Goal: Book appointment/travel/reservation

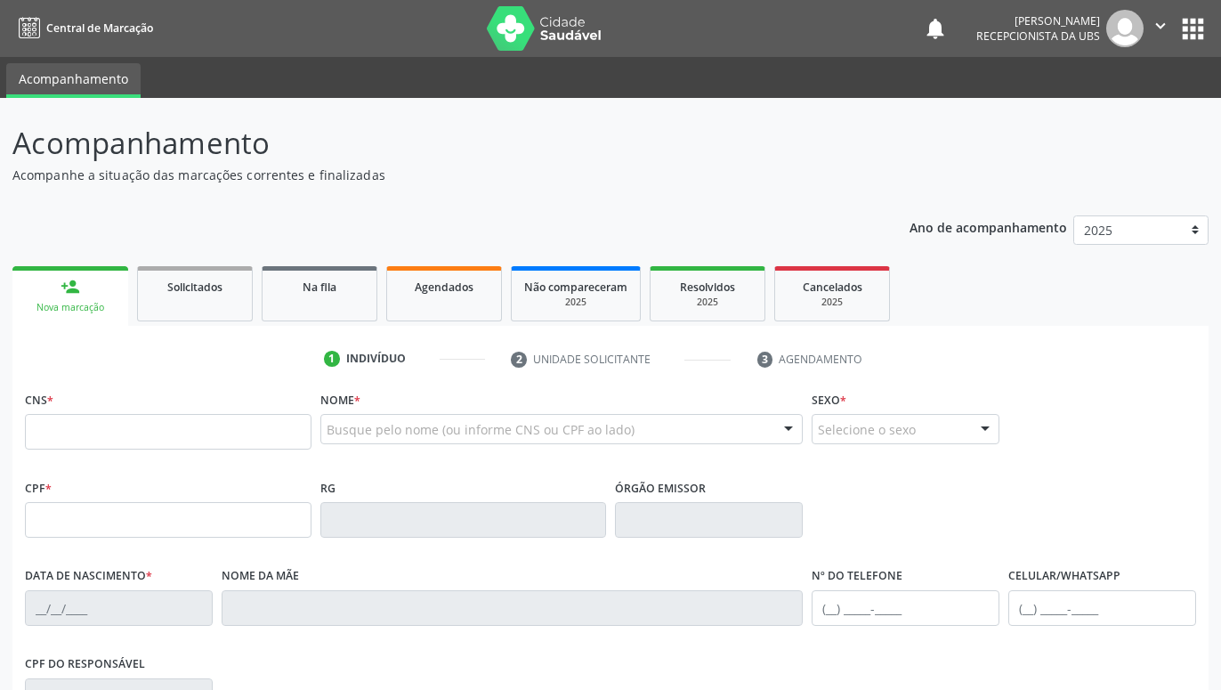
click at [300, 442] on input "text" at bounding box center [168, 432] width 287 height 36
type input "036 4839 6439"
paste input "[PERSON_NAME]"
type input "[PERSON_NAME]"
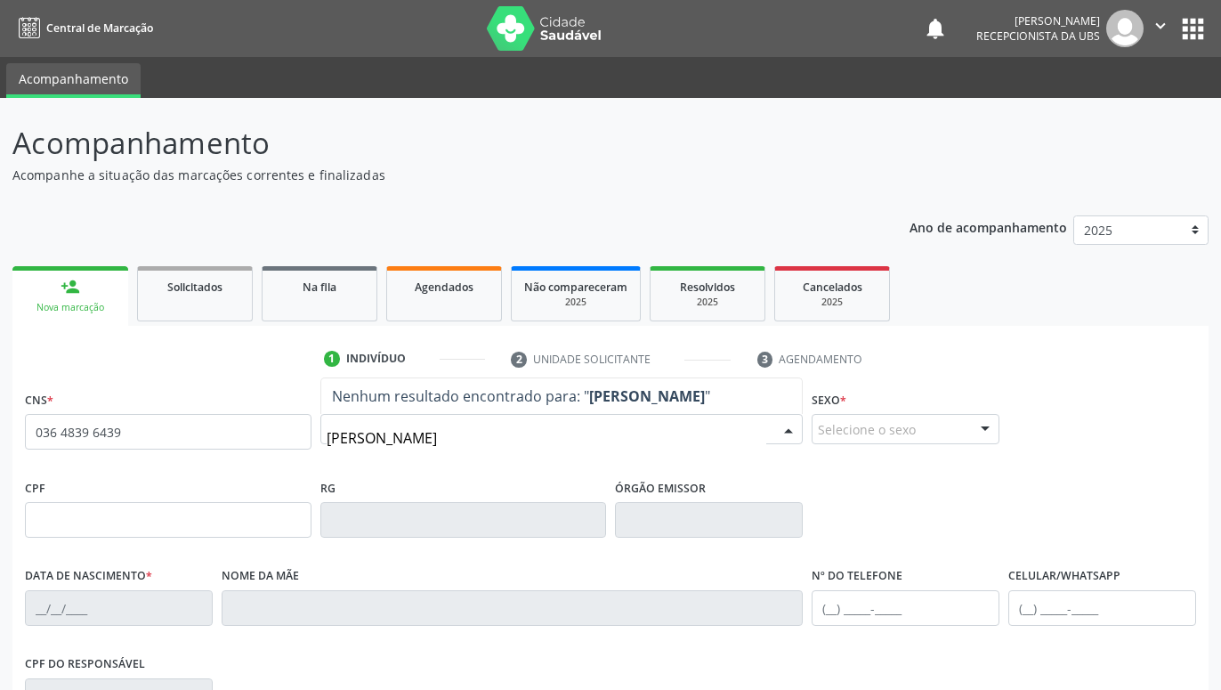
click at [879, 428] on div "Selecione o sexo" at bounding box center [906, 429] width 188 height 30
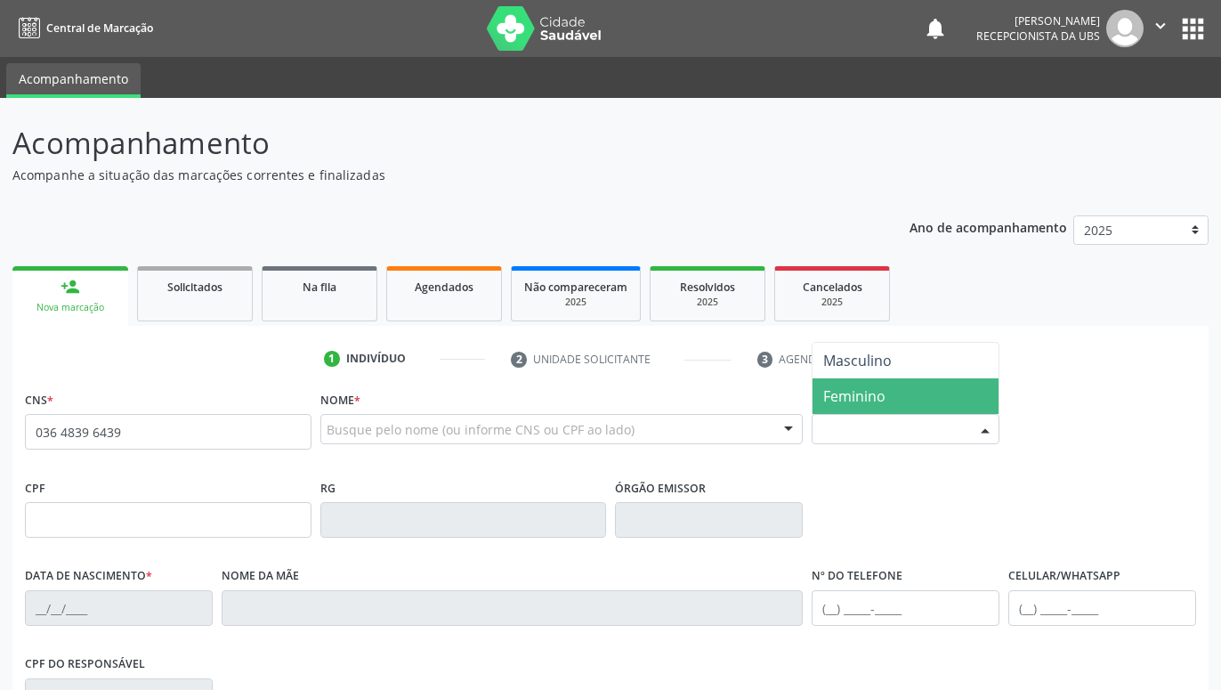
click at [879, 392] on span "Feminino" at bounding box center [854, 396] width 62 height 20
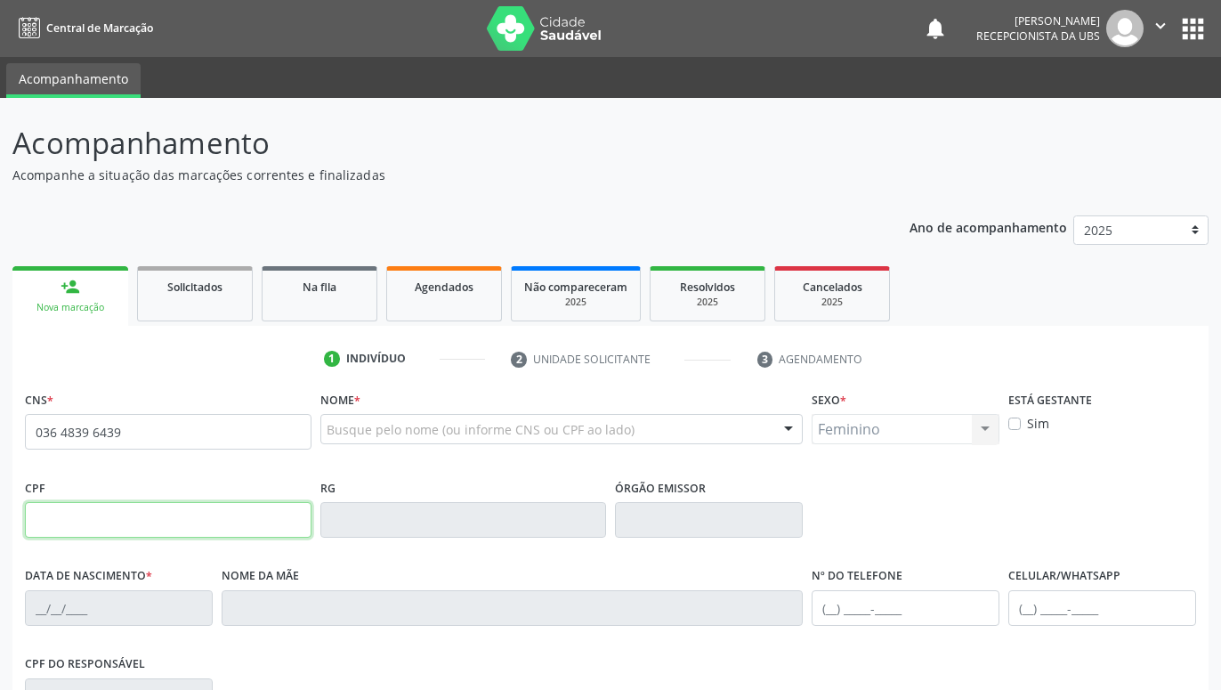
click at [223, 515] on input "text" at bounding box center [168, 520] width 287 height 36
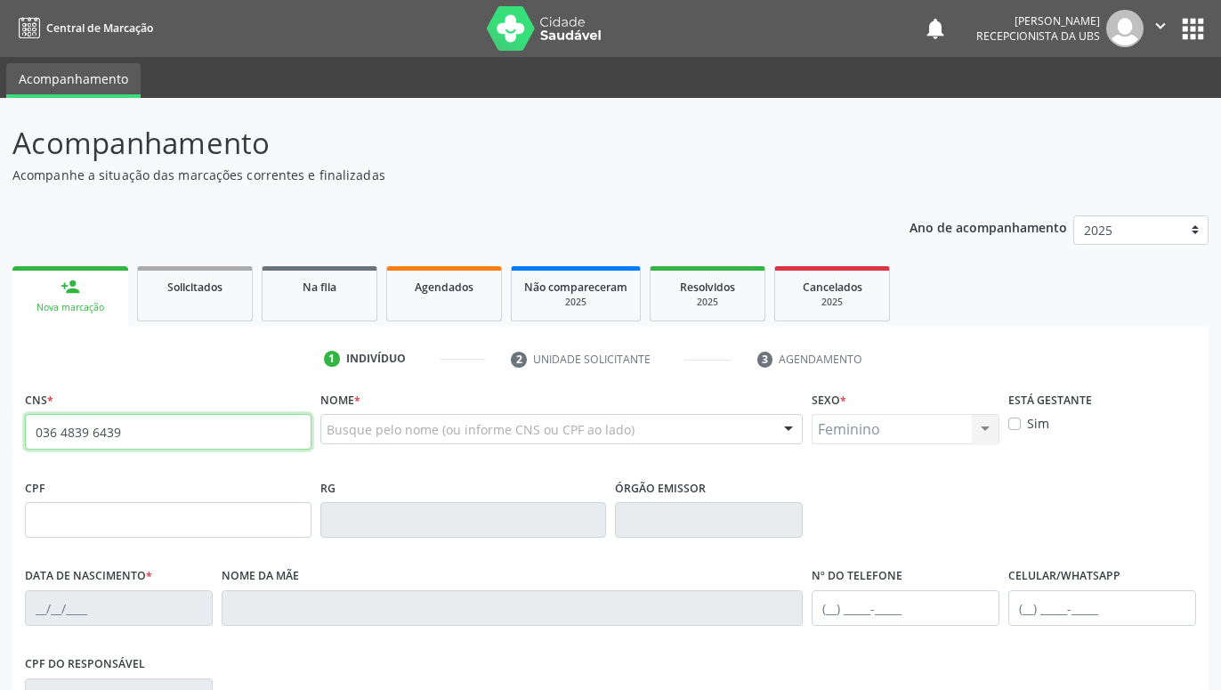
drag, startPoint x: 125, startPoint y: 428, endPoint x: 34, endPoint y: 432, distance: 90.9
click at [34, 432] on input "036 4839 6439" at bounding box center [168, 432] width 287 height 36
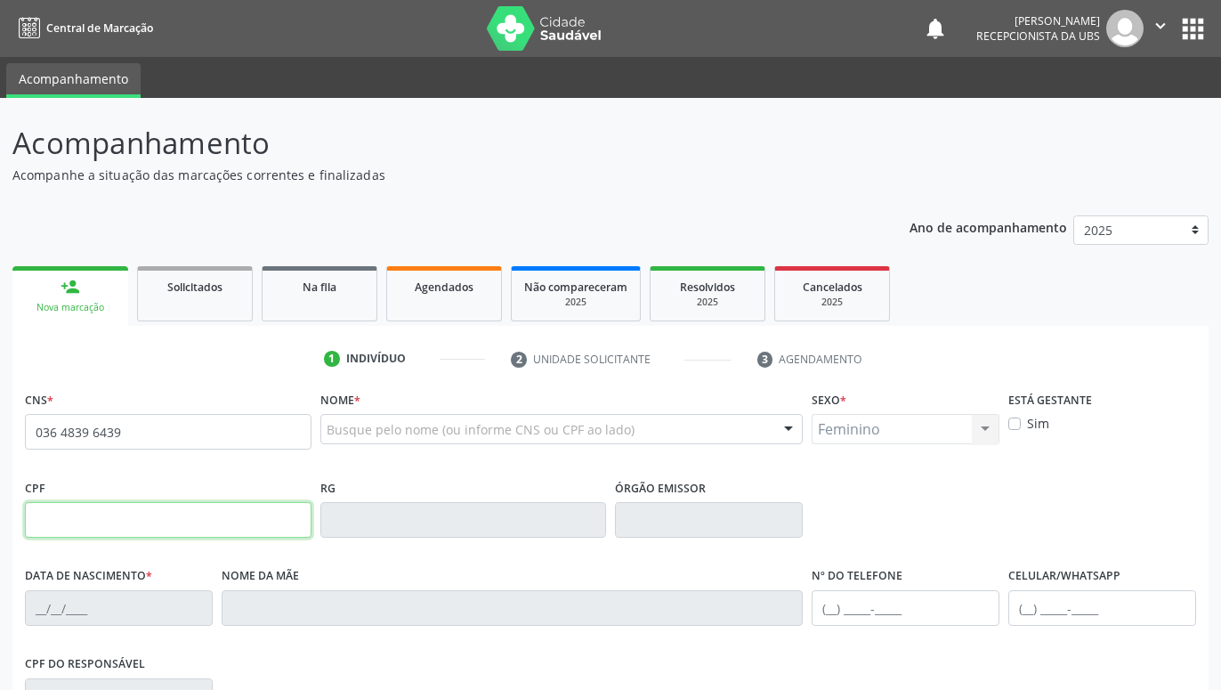
click at [234, 519] on input "text" at bounding box center [168, 520] width 287 height 36
paste input "036.483.964-39"
type input "036.483.964-39"
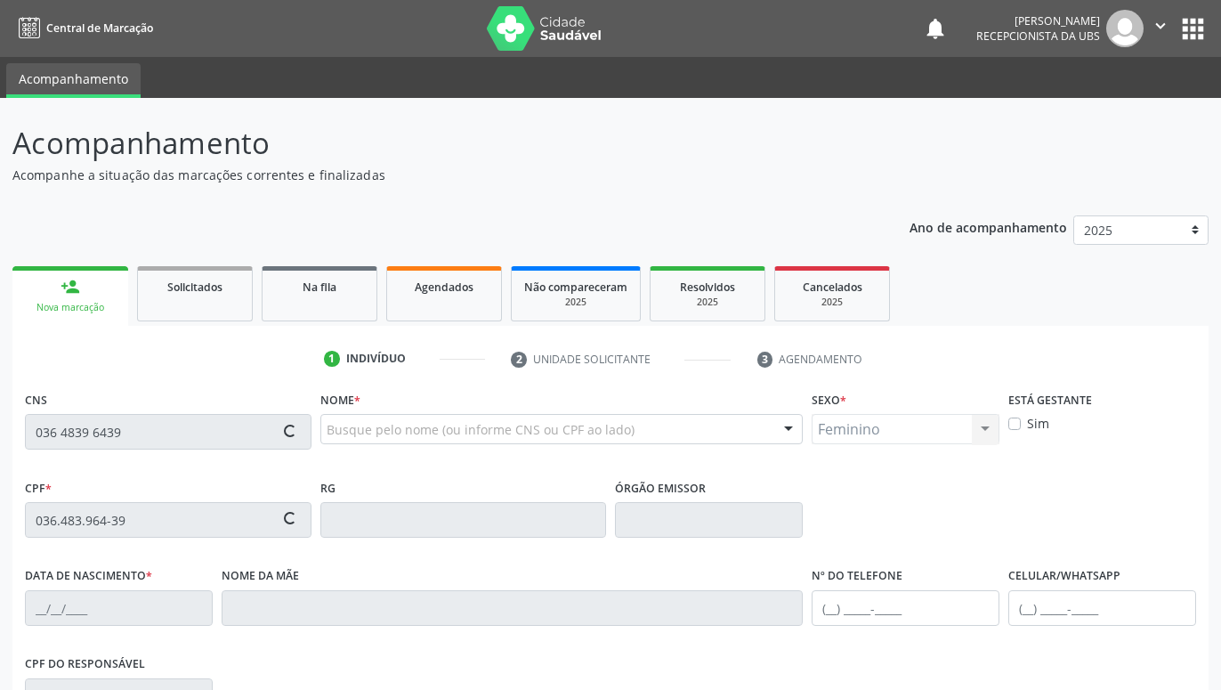
type input "[DATE]"
type input "[PERSON_NAME]"
type input "[PHONE_NUMBER]"
type input "364"
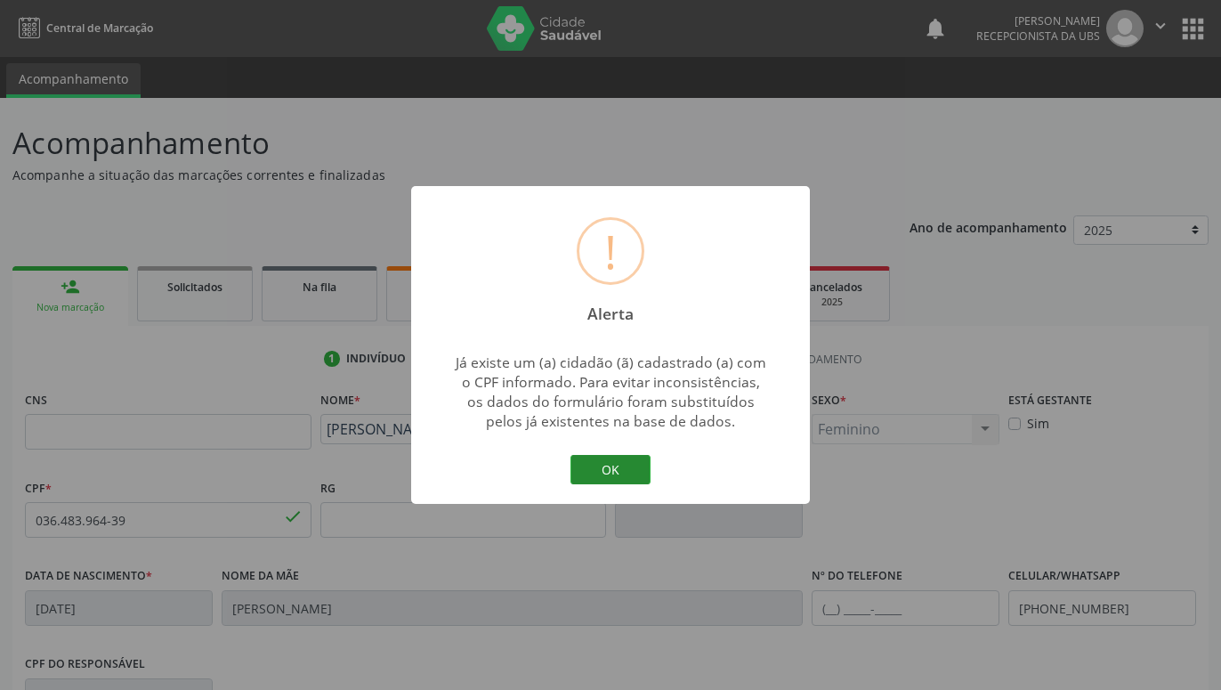
click at [607, 470] on button "OK" at bounding box center [611, 470] width 80 height 30
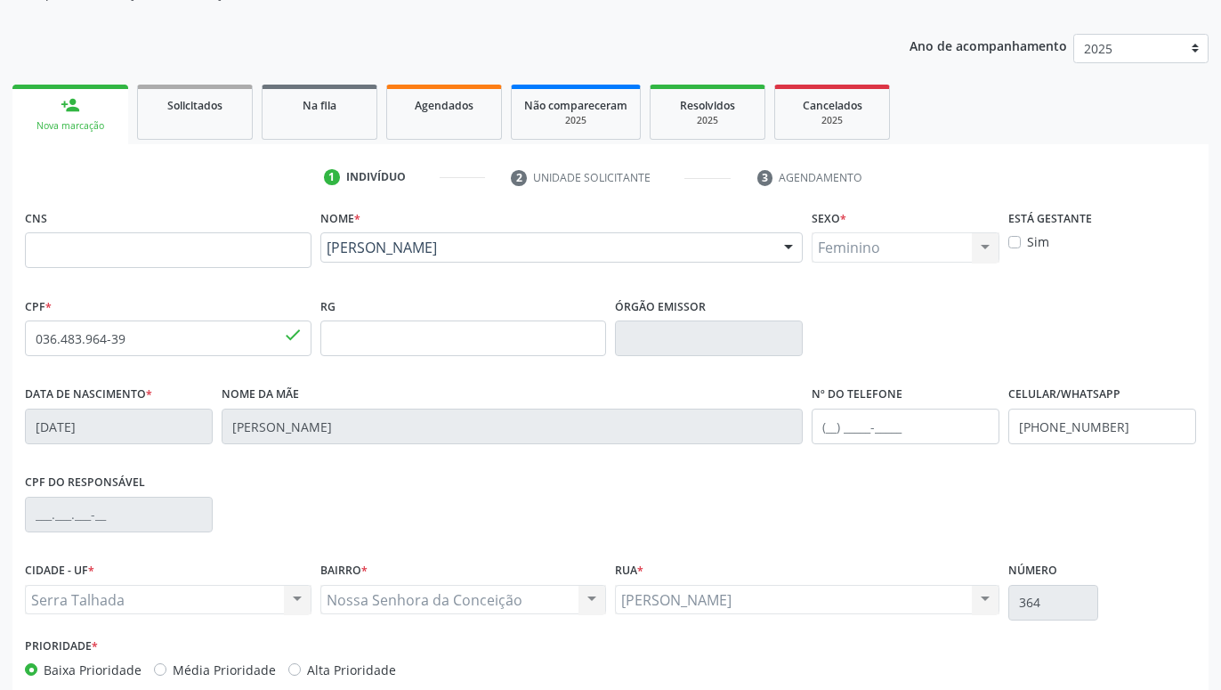
scroll to position [272, 0]
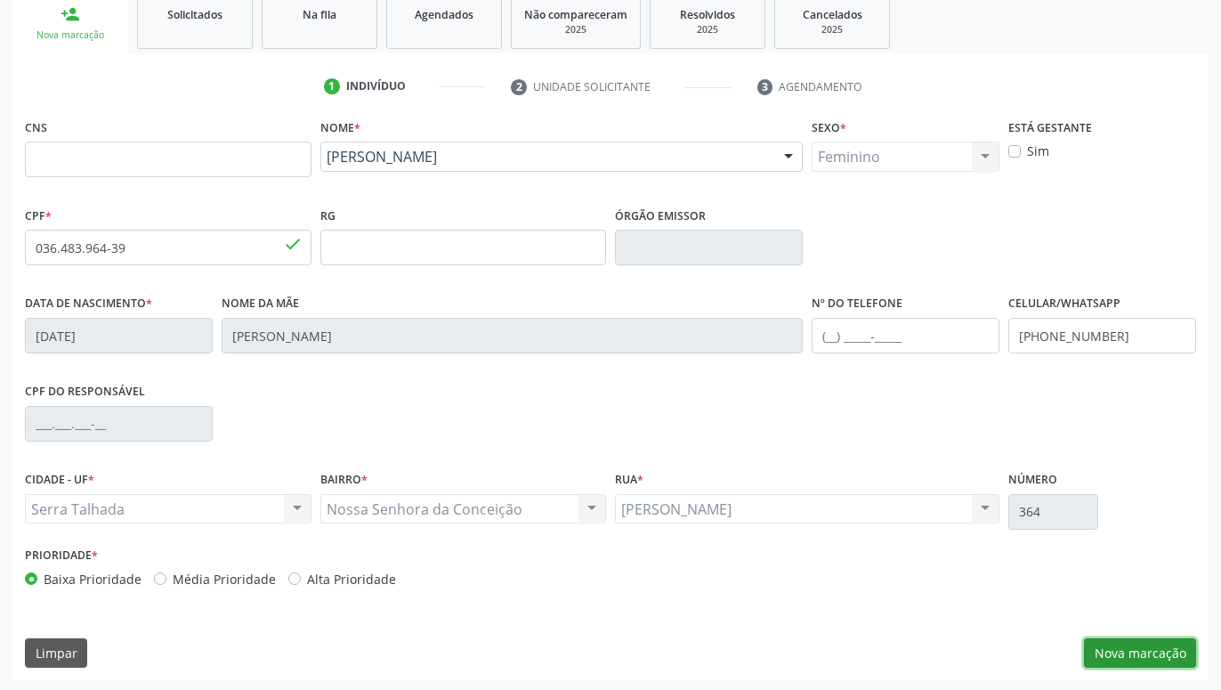
click at [1172, 655] on button "Nova marcação" at bounding box center [1140, 653] width 112 height 30
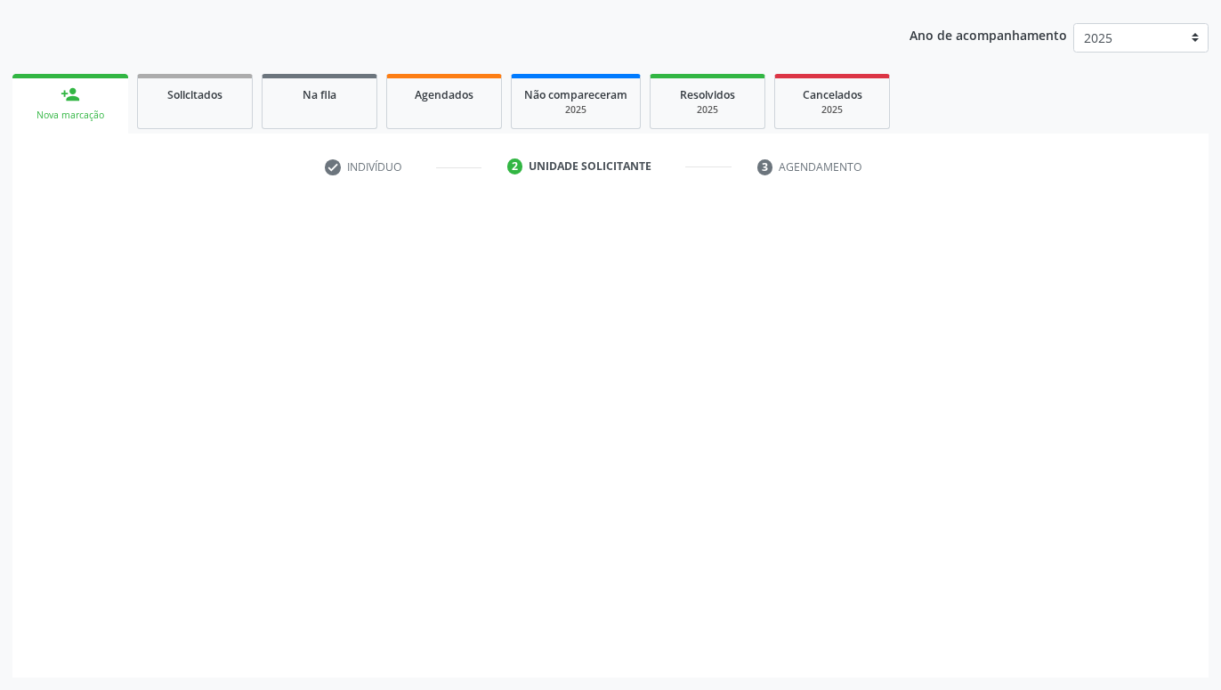
scroll to position [192, 0]
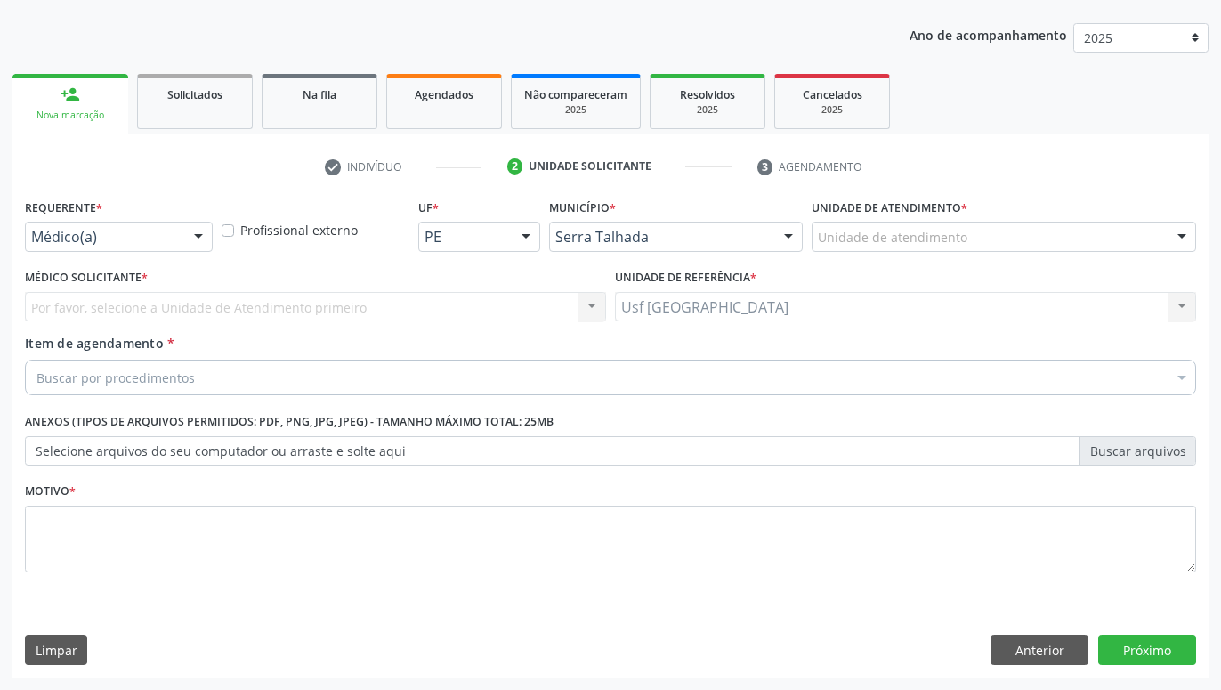
click at [190, 238] on div at bounding box center [198, 238] width 27 height 30
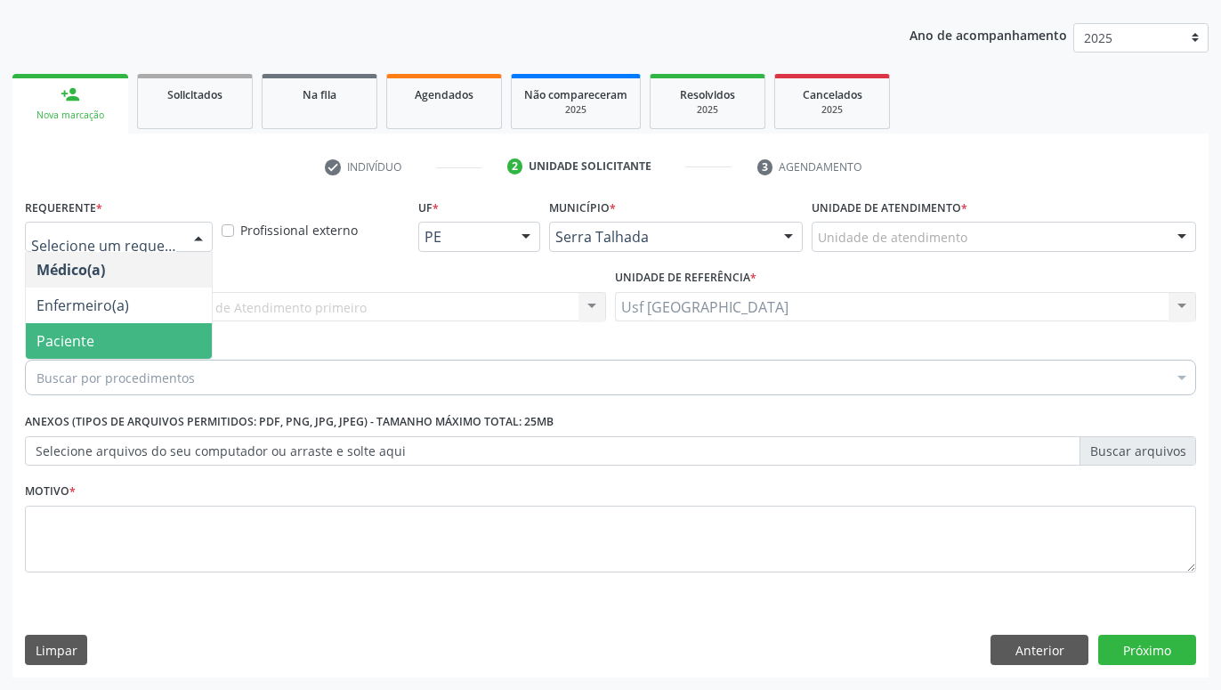
click at [129, 329] on span "Paciente" at bounding box center [119, 341] width 186 height 36
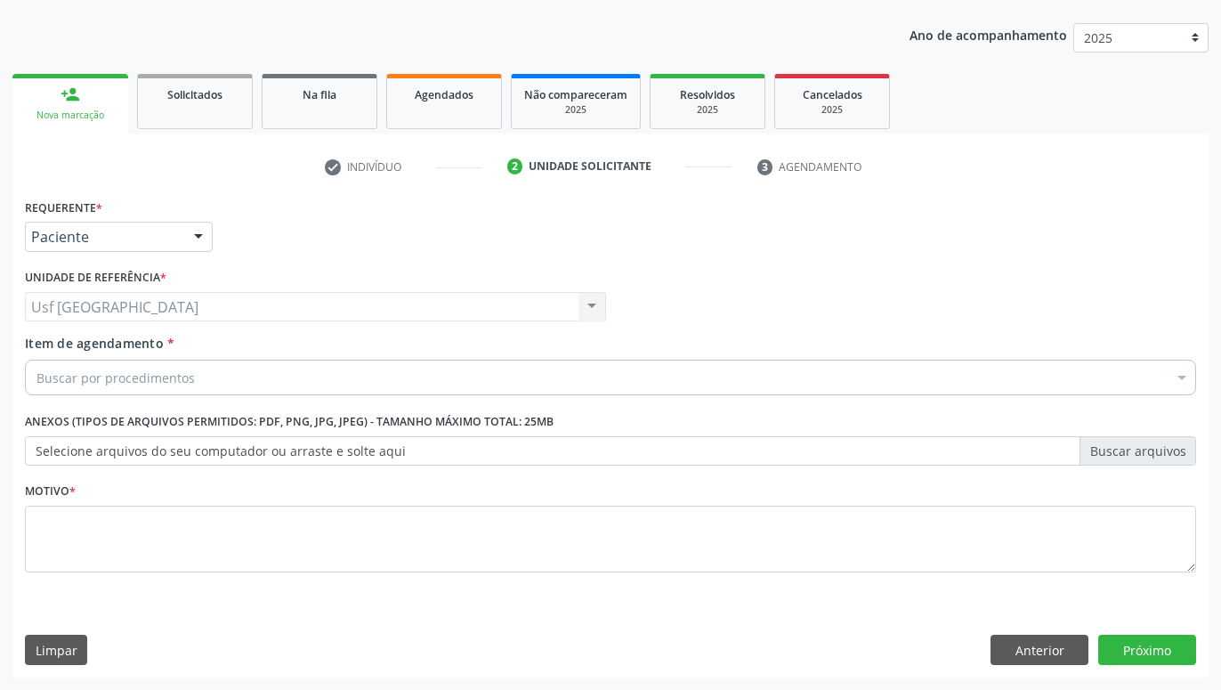
click at [262, 380] on div "Buscar por procedimentos" at bounding box center [611, 378] width 1172 height 36
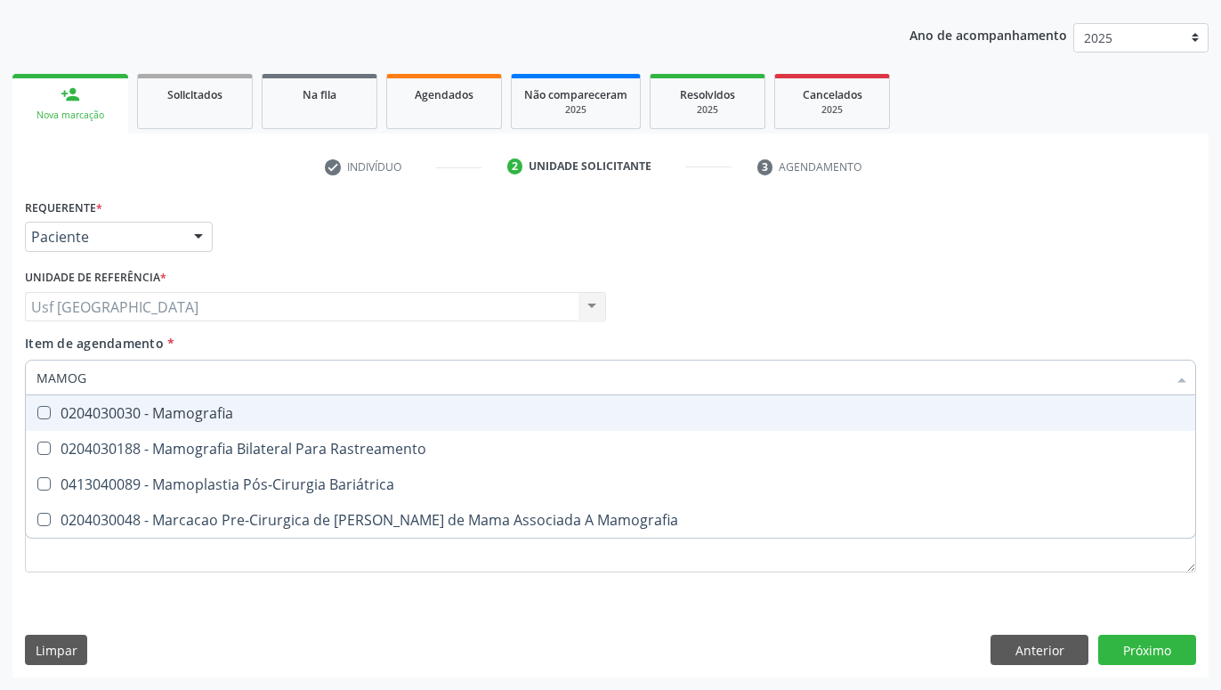
type input "MAMOGR"
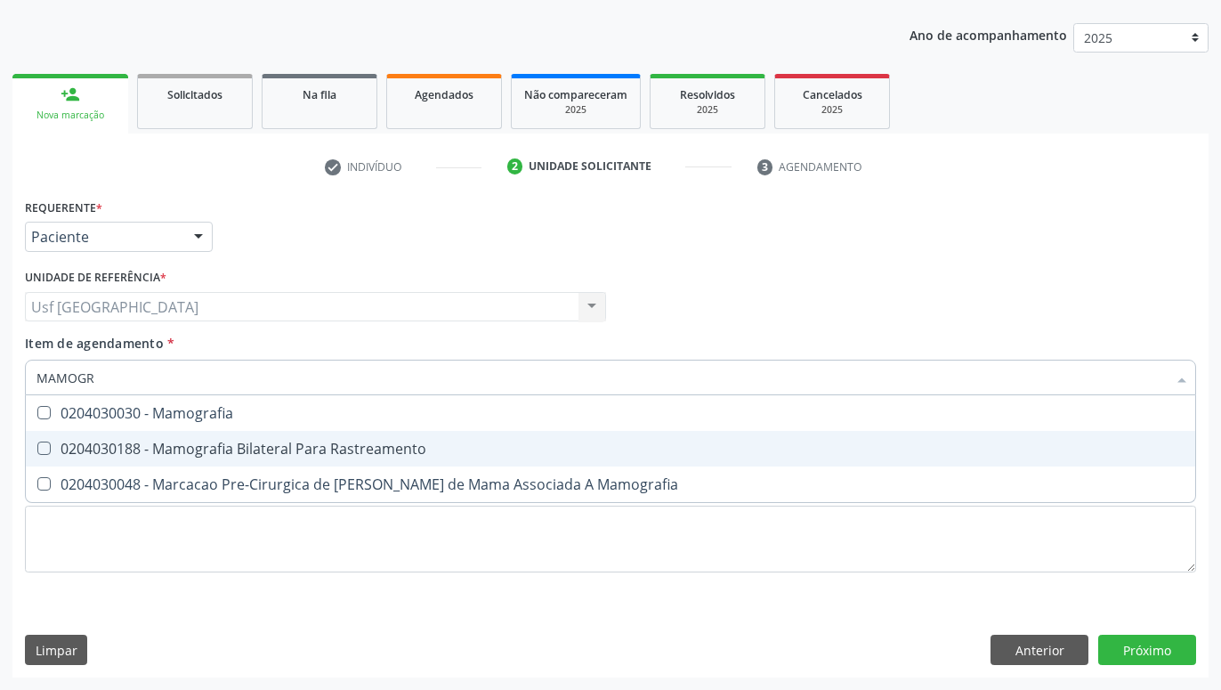
click at [281, 442] on div "0204030188 - Mamografia Bilateral Para Rastreamento" at bounding box center [610, 449] width 1148 height 14
checkbox Rastreamento "true"
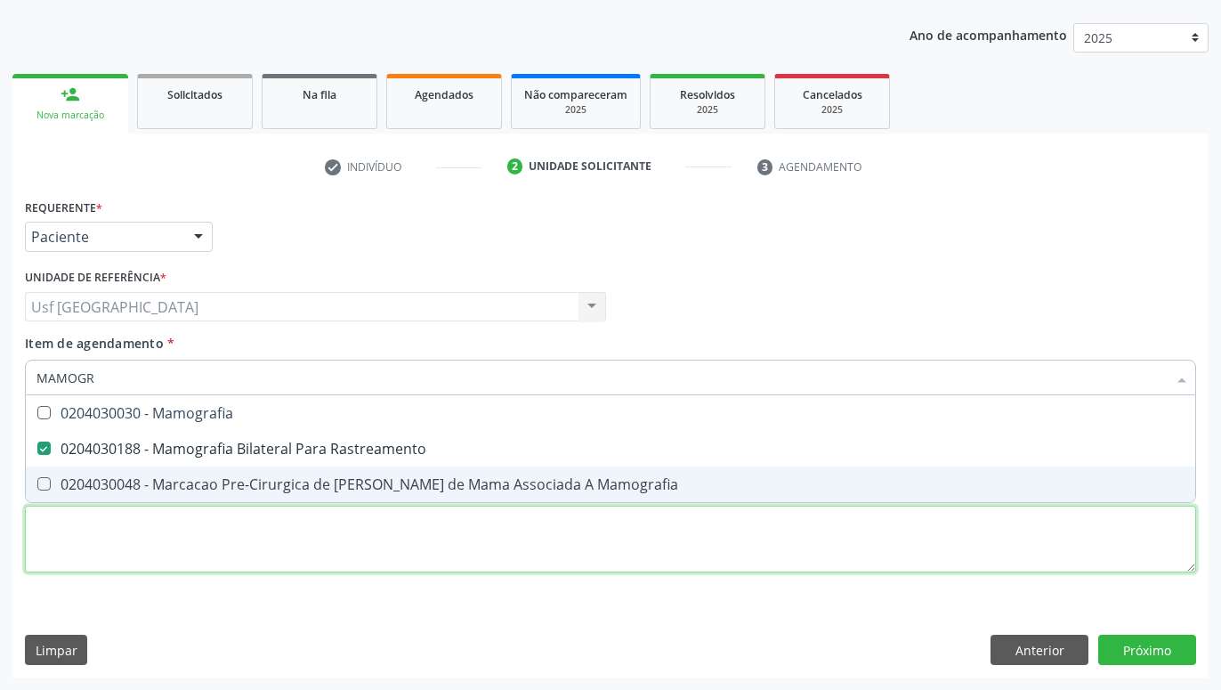
click at [301, 531] on textarea at bounding box center [611, 540] width 1172 height 68
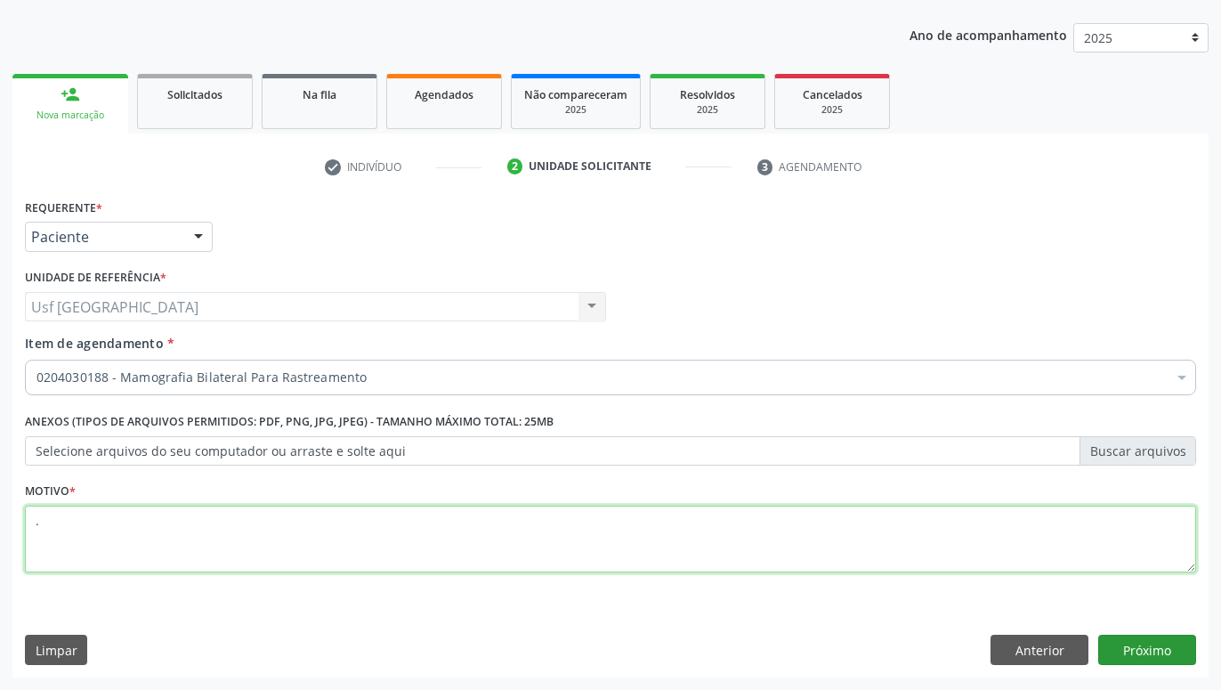
type textarea "."
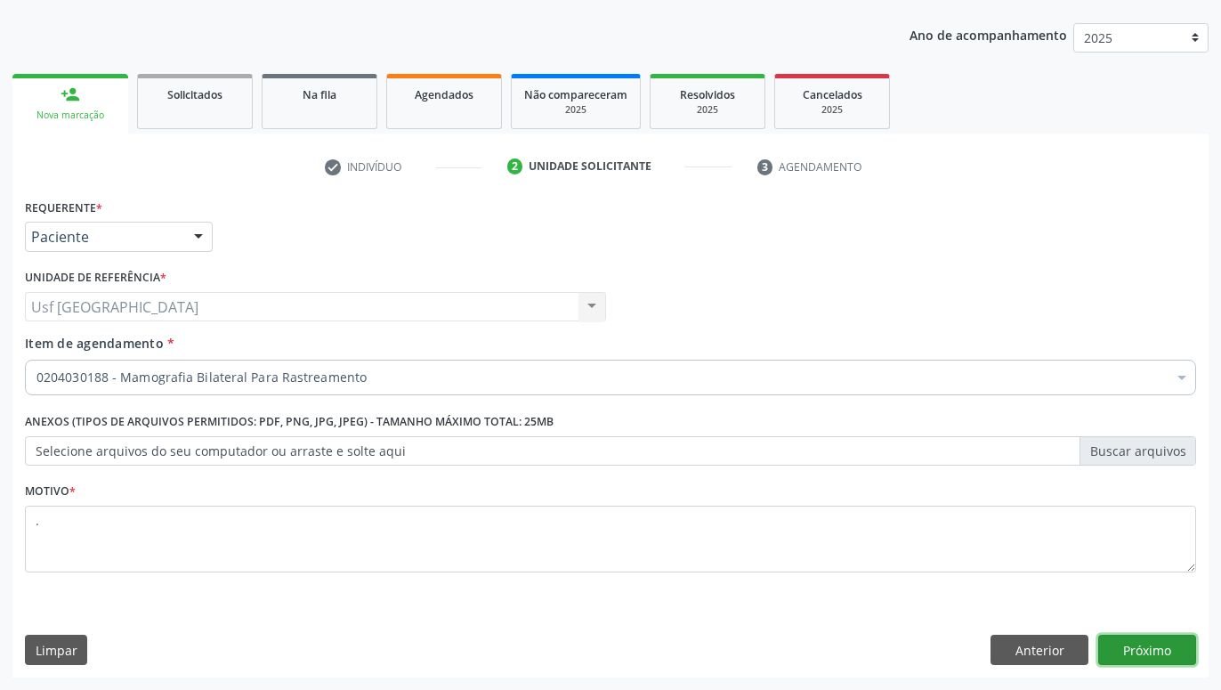
click at [1146, 650] on button "Próximo" at bounding box center [1148, 650] width 98 height 30
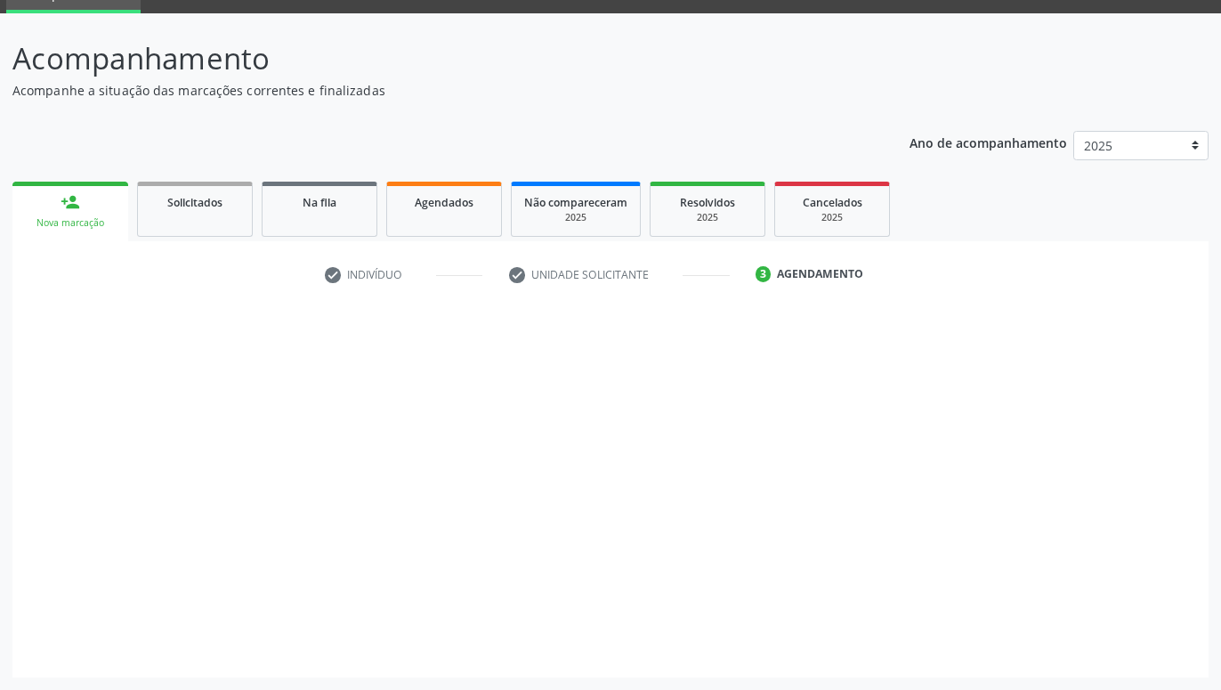
scroll to position [85, 0]
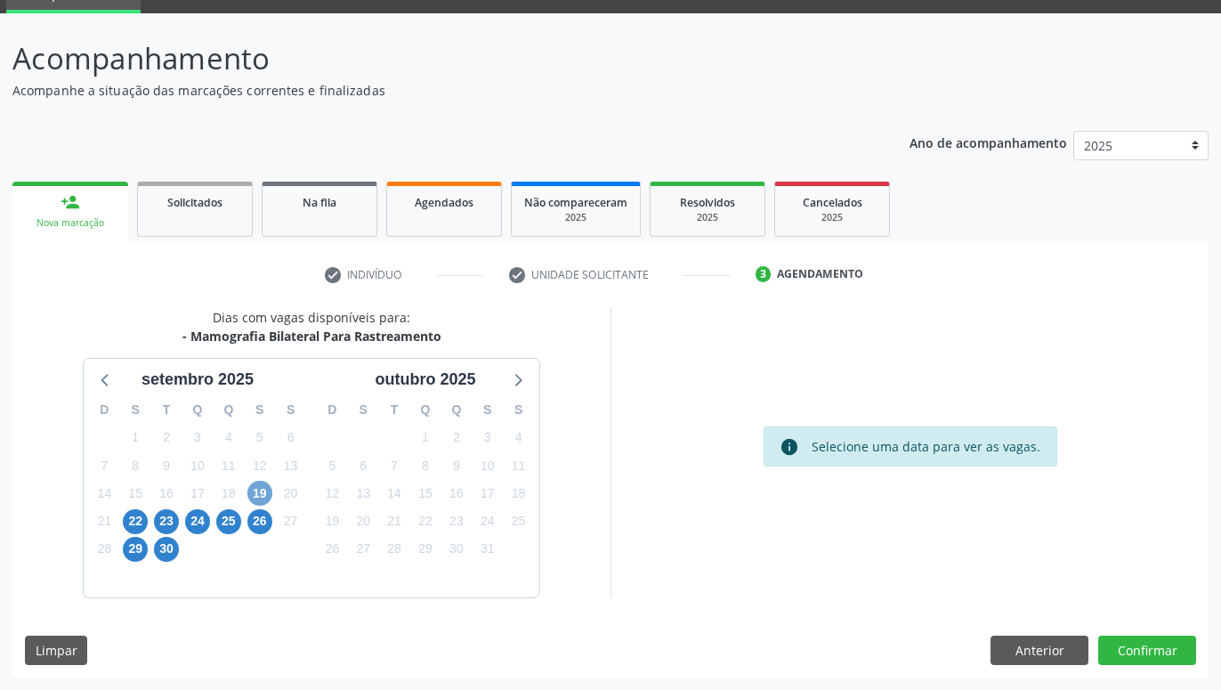
click at [251, 492] on span "19" at bounding box center [259, 493] width 25 height 25
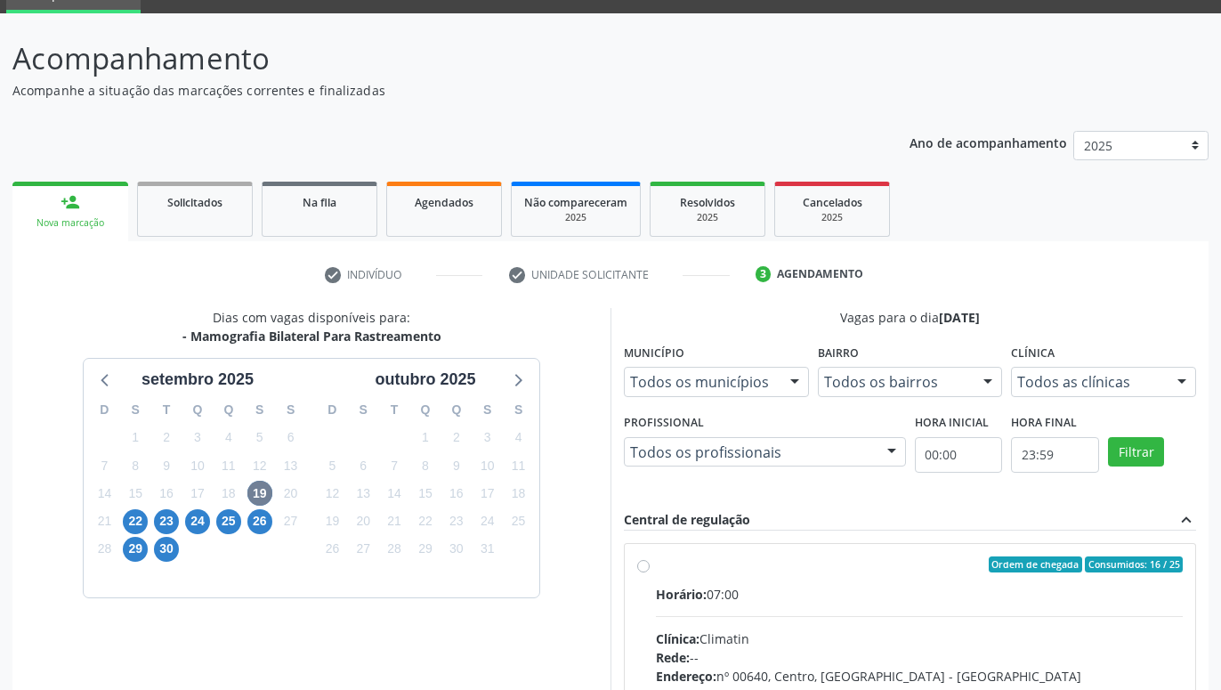
click at [644, 559] on div "Ordem de chegada Consumidos: 16 / 25 Horário: 07:00 Clínica: Climatin Rede: -- …" at bounding box center [910, 692] width 546 height 273
radio input "true"
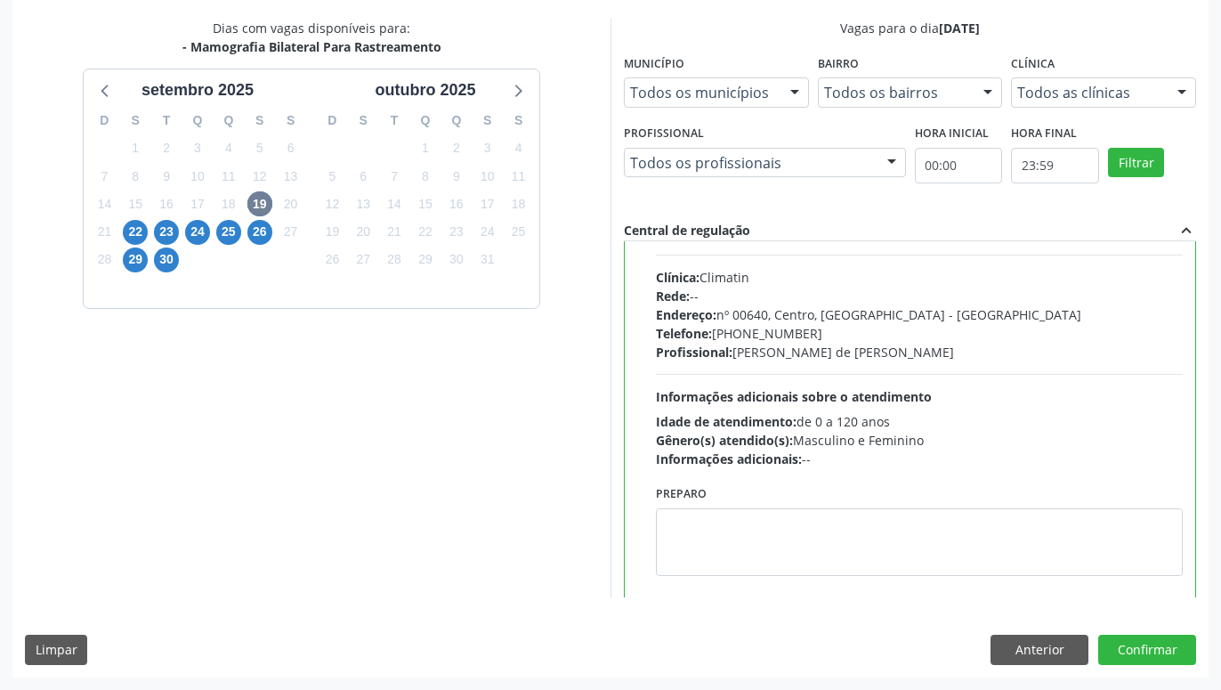
scroll to position [89, 0]
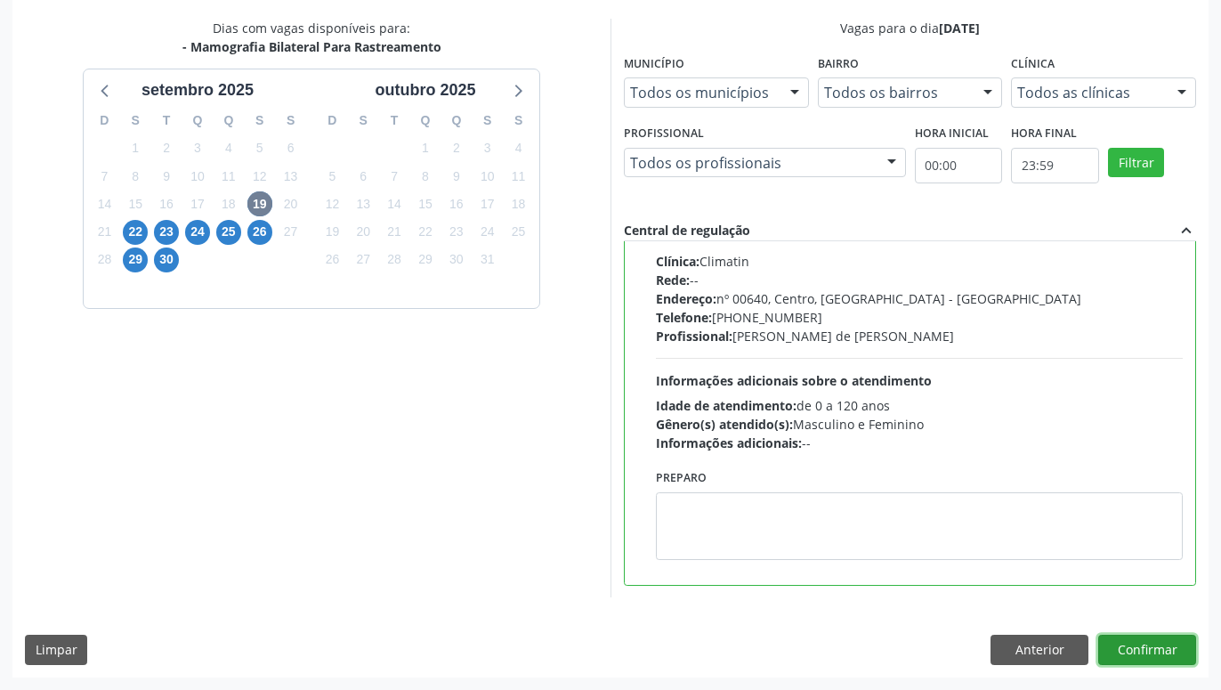
click at [1138, 646] on button "Confirmar" at bounding box center [1148, 650] width 98 height 30
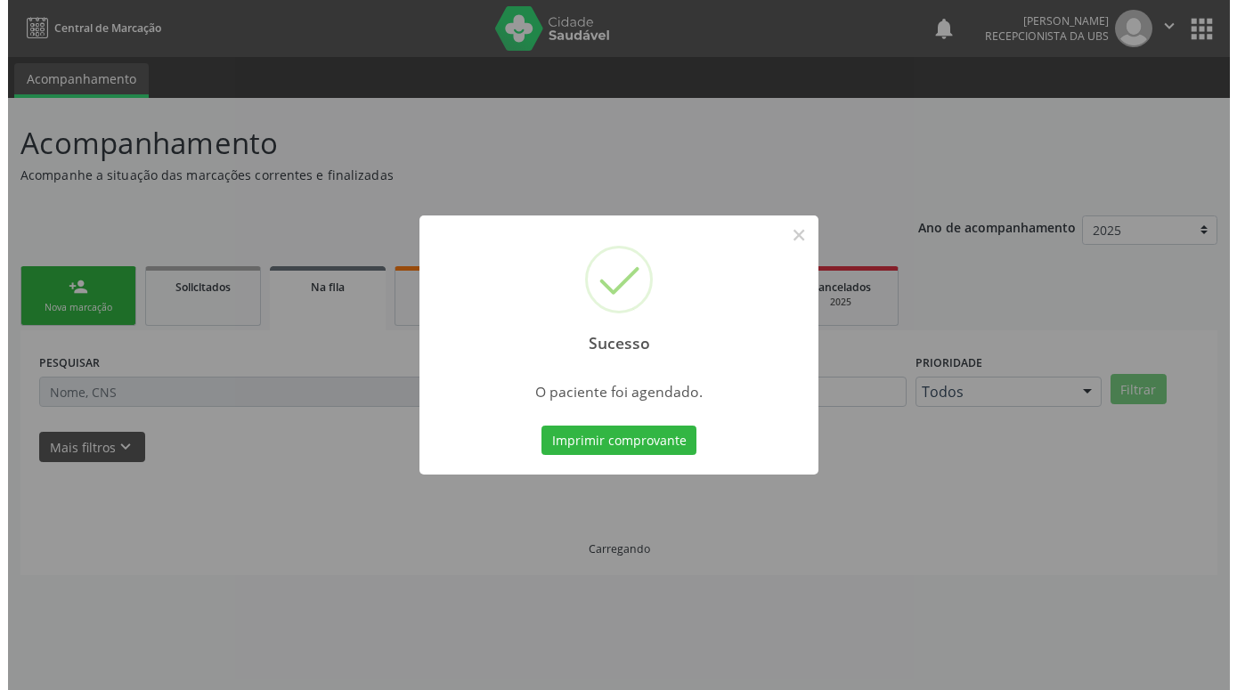
scroll to position [0, 0]
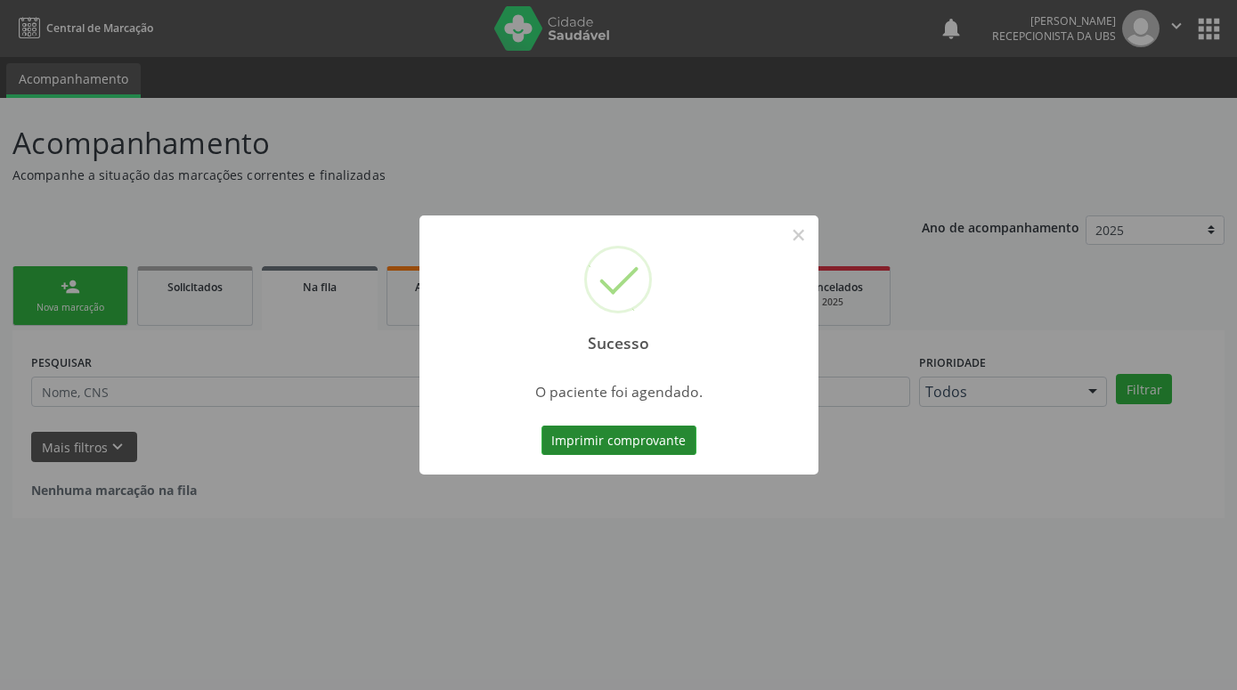
click at [664, 447] on button "Imprimir comprovante" at bounding box center [618, 441] width 155 height 30
